Goal: Browse casually: Explore the website without a specific task or goal

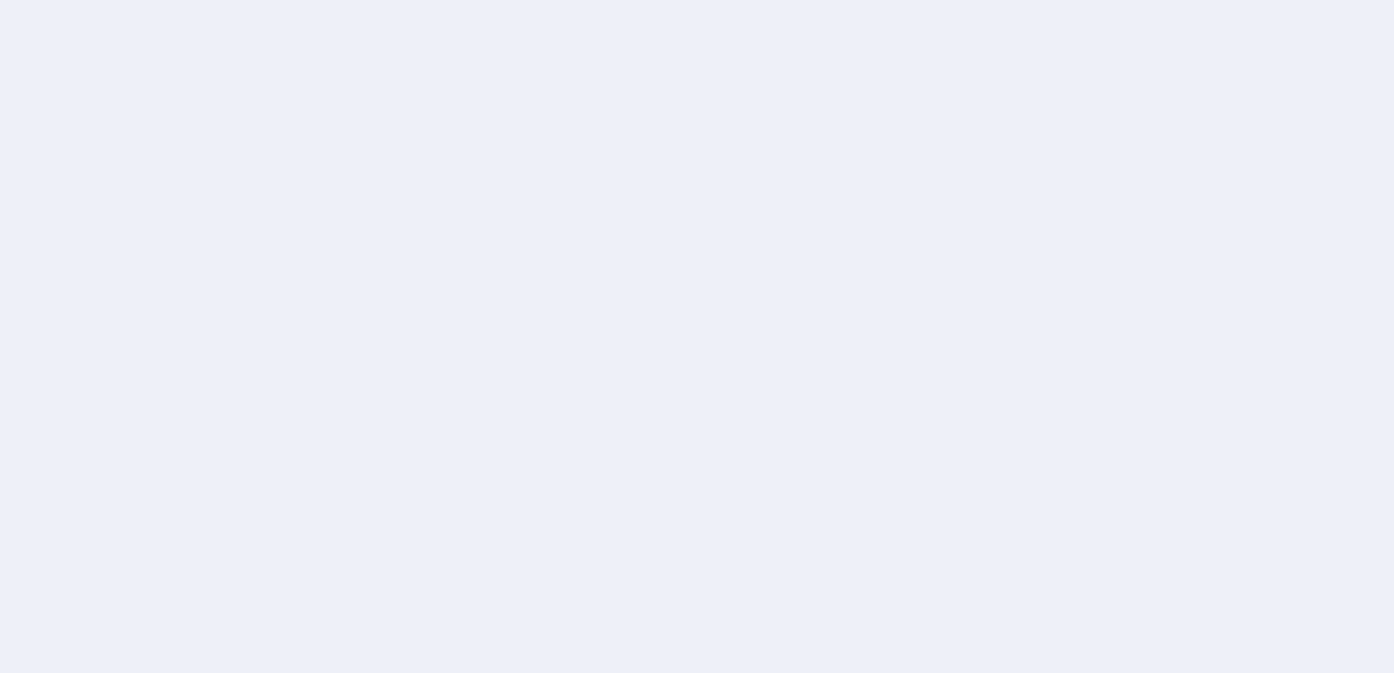
click at [858, 175] on div at bounding box center [697, 336] width 1394 height 673
drag, startPoint x: 858, startPoint y: 175, endPoint x: 394, endPoint y: 46, distance: 481.2
click at [856, 176] on div at bounding box center [697, 336] width 1394 height 673
